Goal: Communication & Community: Answer question/provide support

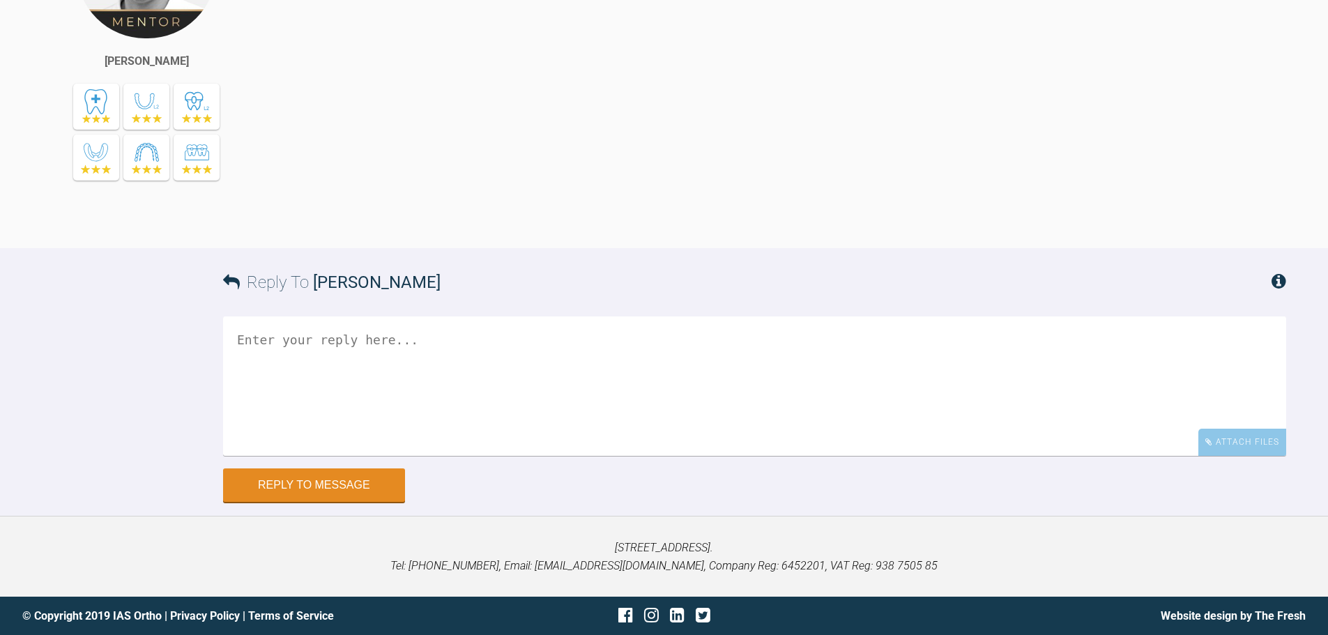
scroll to position [8325, 0]
click at [1211, 456] on div "Attach Files" at bounding box center [1242, 442] width 88 height 27
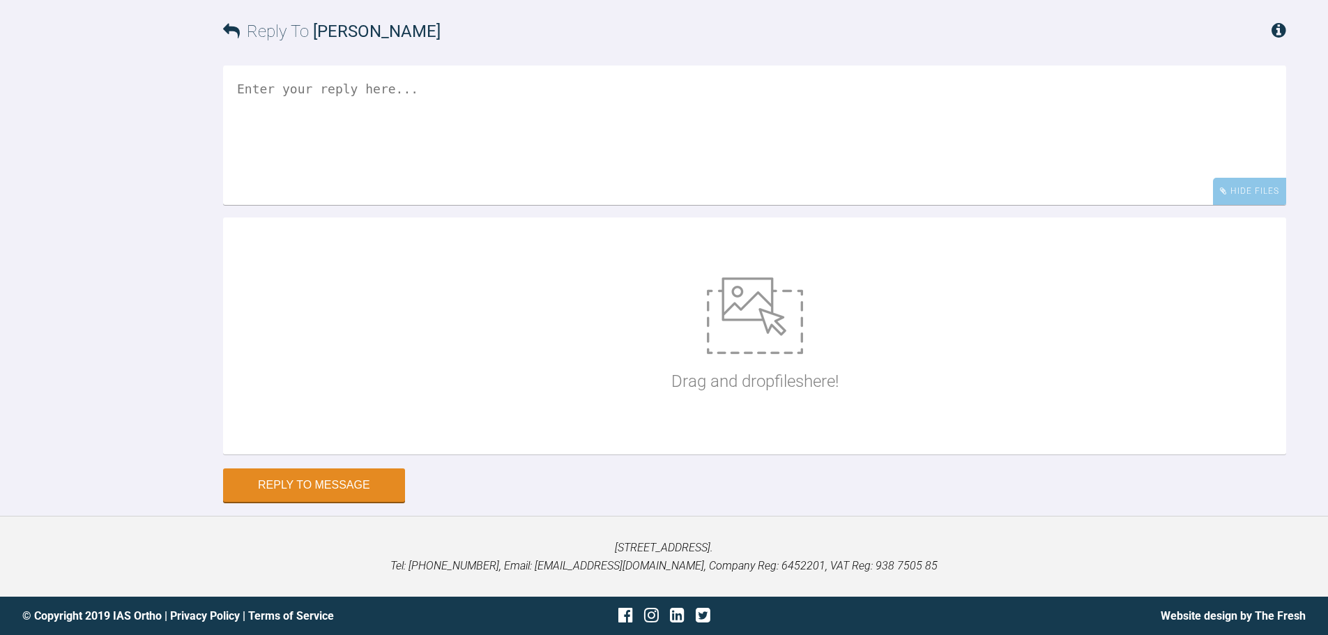
scroll to position [8715, 0]
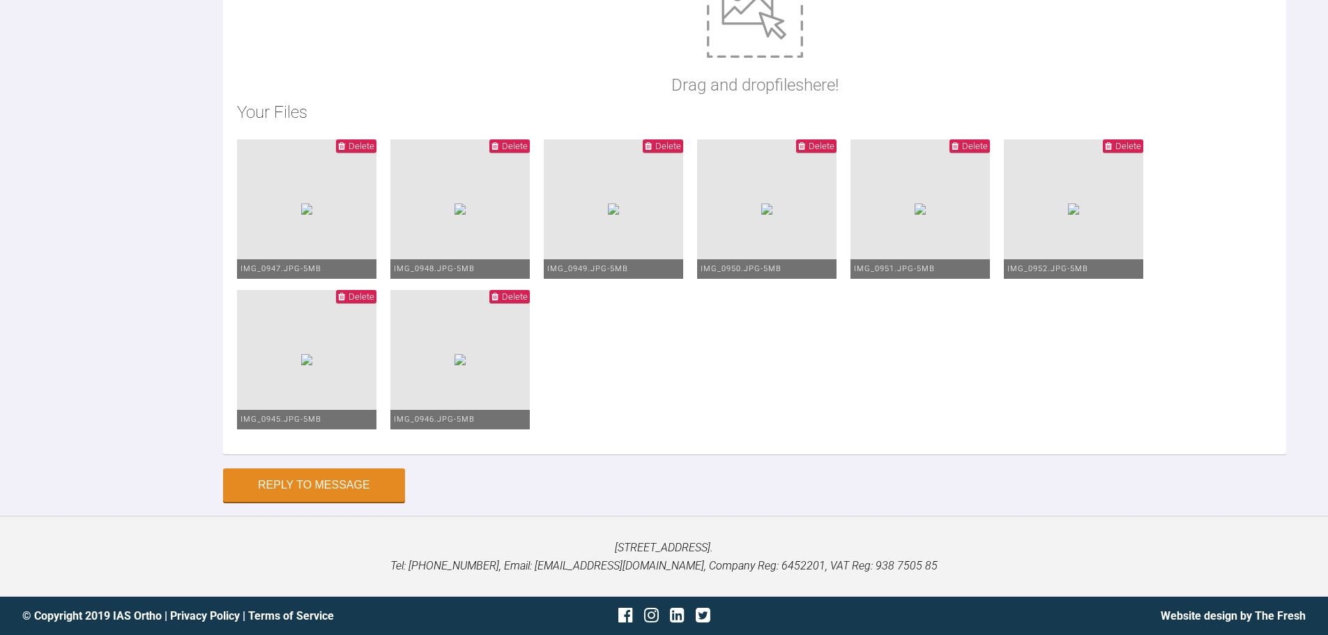
type textarea "Hi [PERSON_NAME], This is [PERSON_NAME] [DATE]. I am not sure of the mechanics …"
click at [312, 215] on img at bounding box center [306, 209] width 11 height 11
drag, startPoint x: 1080, startPoint y: 148, endPoint x: 1089, endPoint y: 144, distance: 10.9
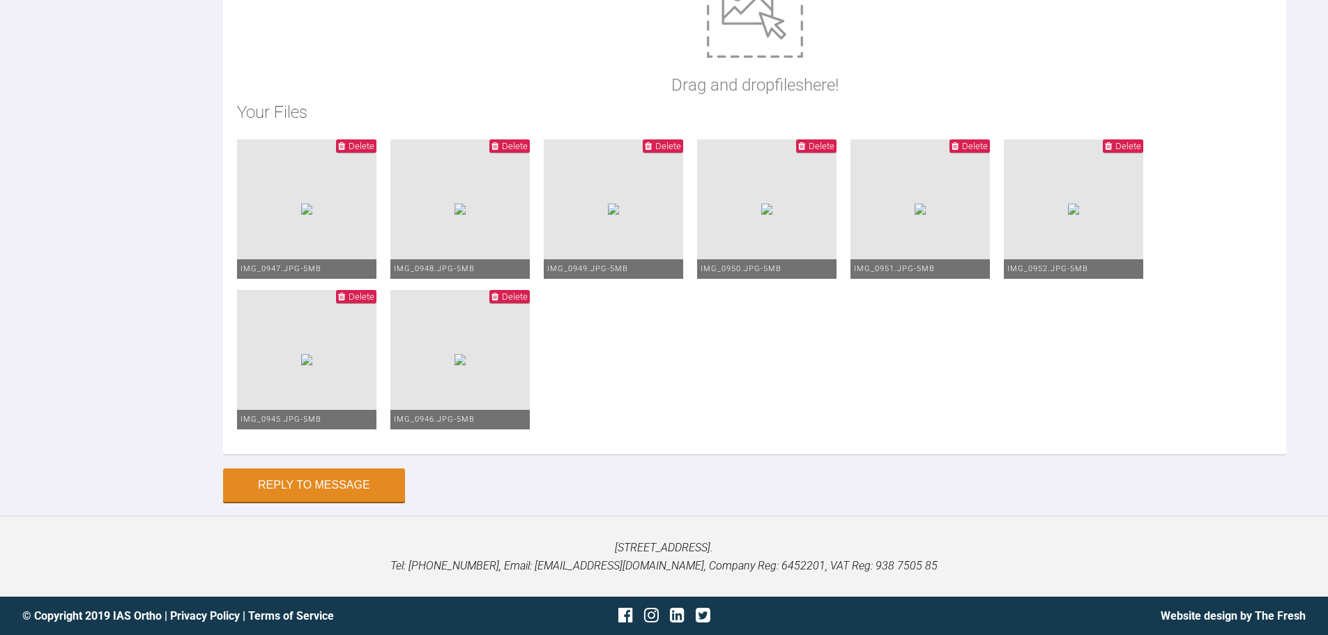
drag, startPoint x: 597, startPoint y: 167, endPoint x: 605, endPoint y: 167, distance: 7.7
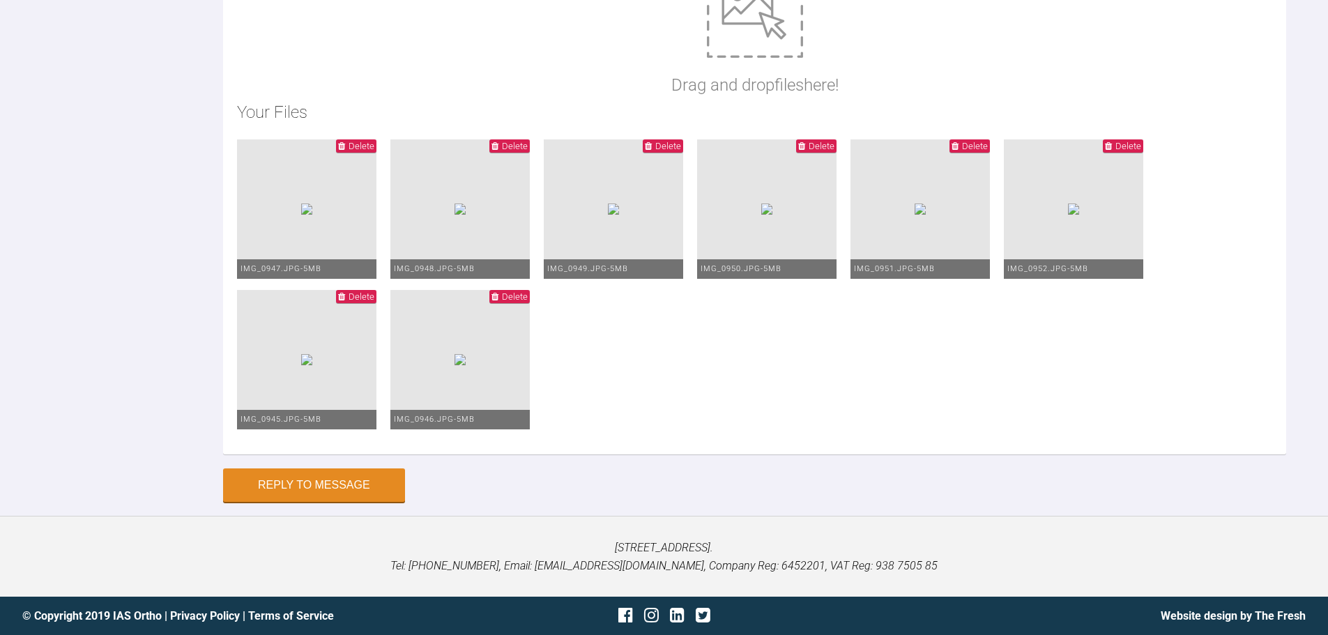
type textarea "Hi [PERSON_NAME], This is [PERSON_NAME] [DATE]. I am not sure of the mechanics …"
click at [342, 491] on button "Reply to Message" at bounding box center [314, 486] width 182 height 33
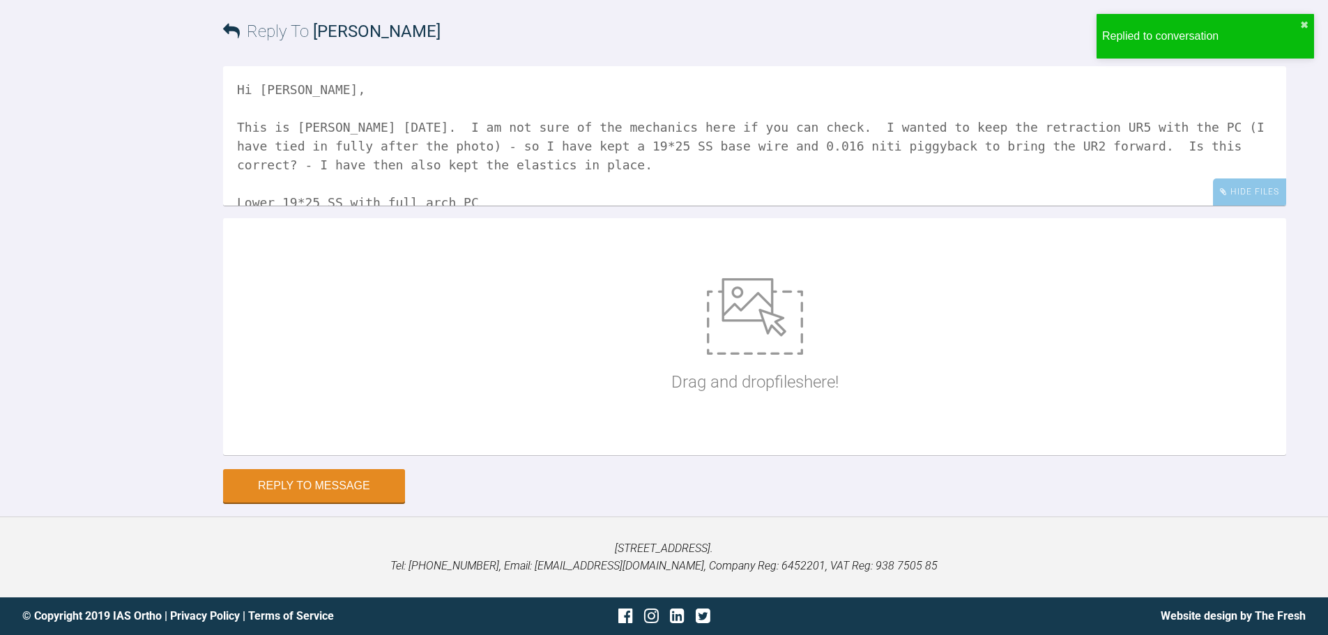
scroll to position [8929, 0]
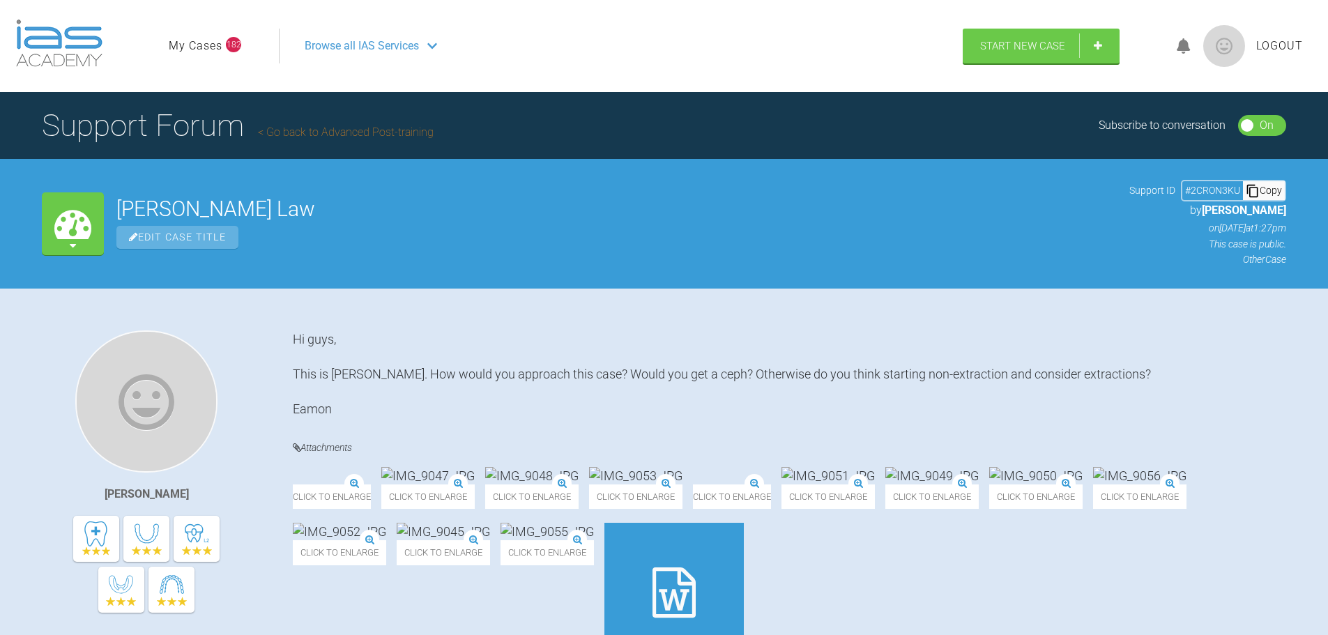
scroll to position [5572, 0]
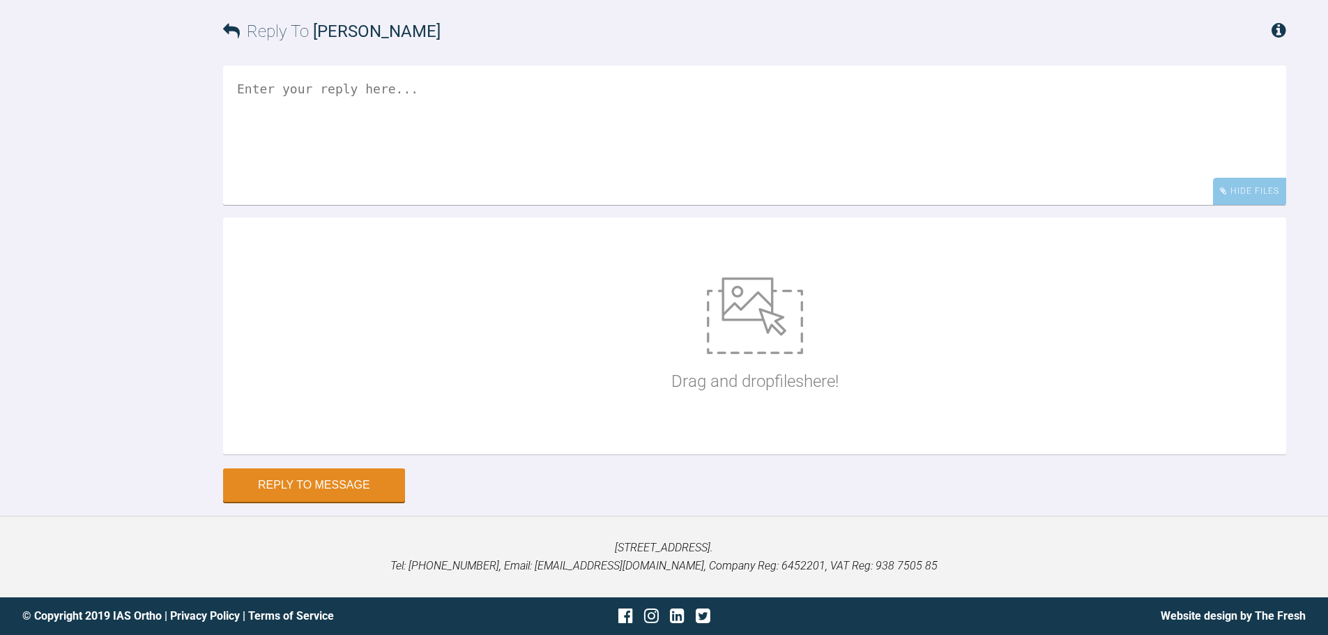
scroll to position [7690, 0]
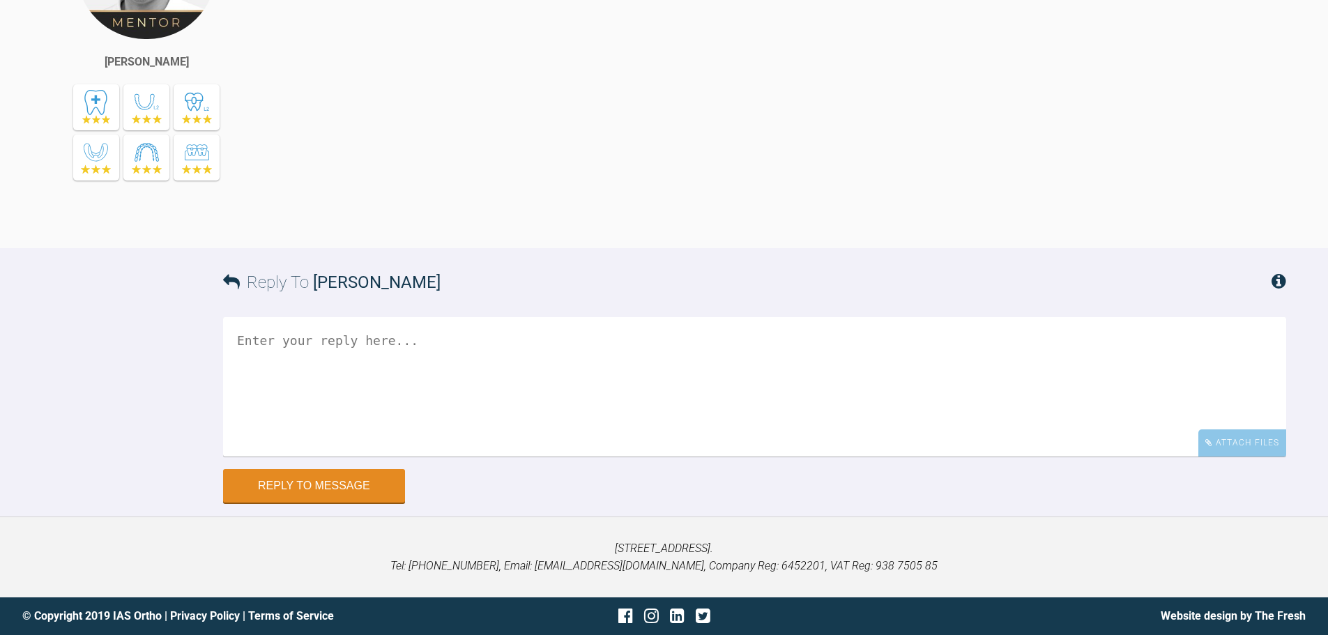
scroll to position [6059, 0]
click at [1286, 454] on div "Reply To Asif Chatoo Attach Files Drag and drop files here! Reply to Message" at bounding box center [664, 375] width 1328 height 254
click at [1238, 437] on div "Attach Files" at bounding box center [1242, 442] width 88 height 27
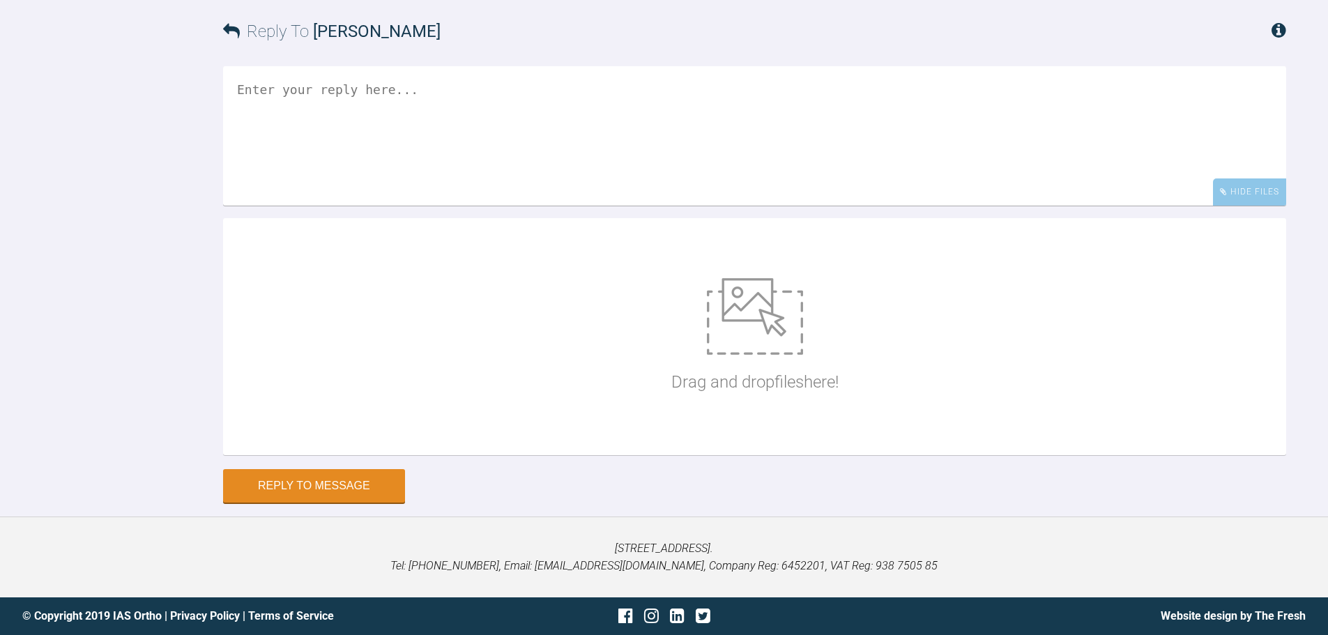
scroll to position [6310, 0]
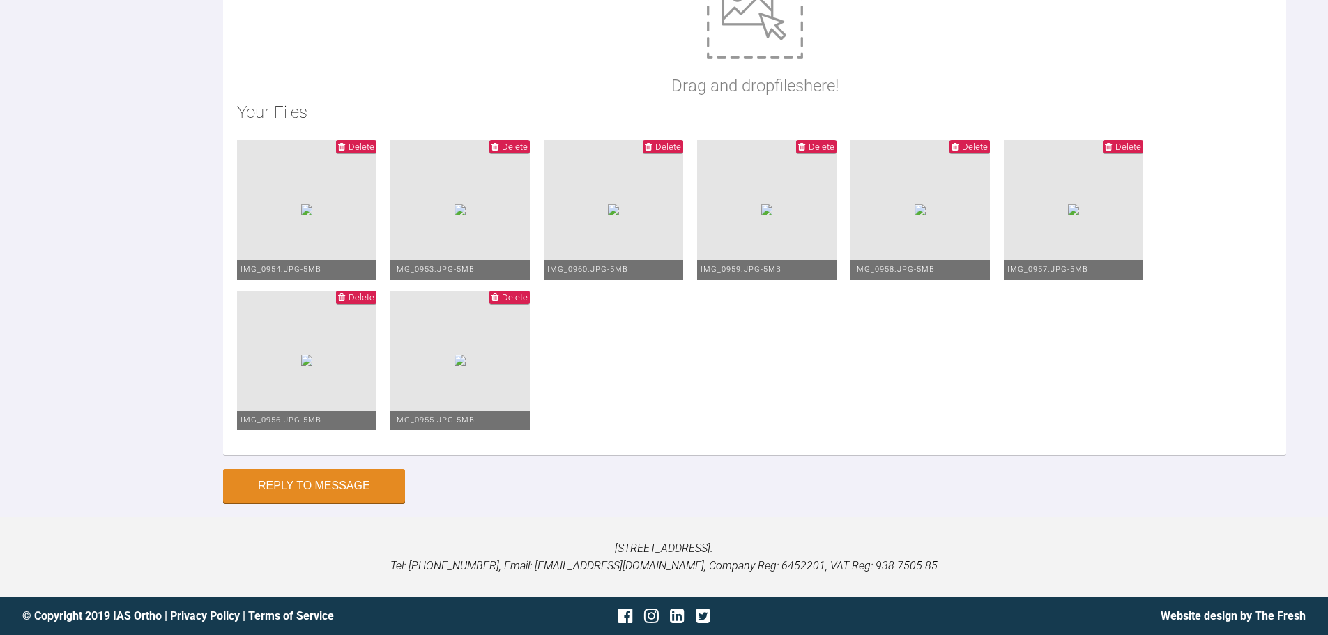
type textarea "Hi Asif, This is Jaydon today. The elastics have worked really well, canines no…"
click at [321, 500] on button "Reply to Message" at bounding box center [314, 486] width 182 height 33
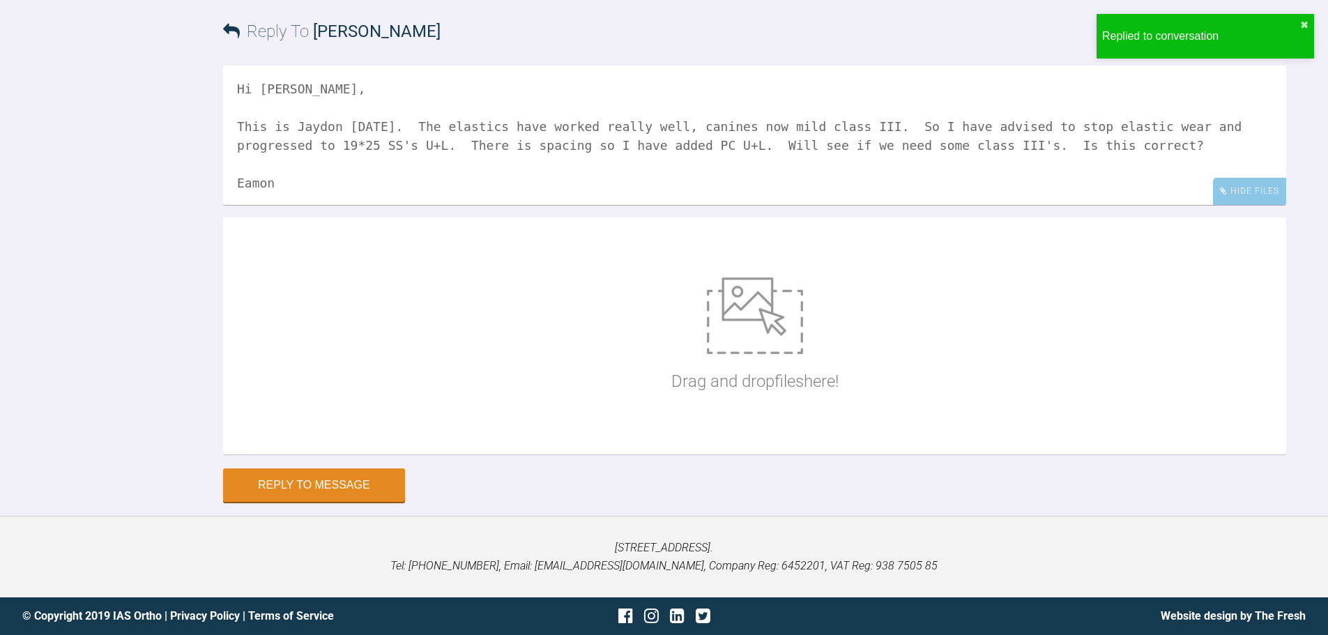
scroll to position [6524, 0]
